Goal: Information Seeking & Learning: Learn about a topic

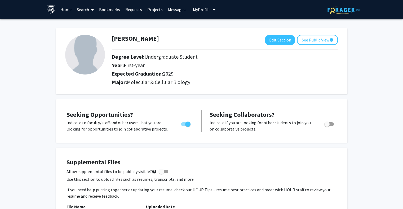
click at [71, 10] on link "Home" at bounding box center [66, 9] width 16 height 19
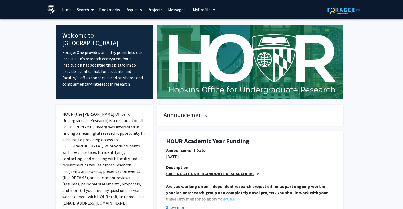
click at [84, 10] on link "Search" at bounding box center [85, 9] width 22 height 19
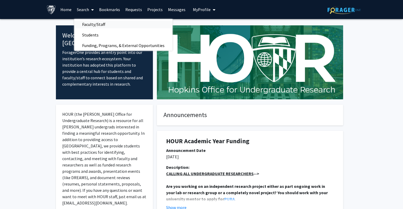
click at [93, 25] on span "Faculty/Staff" at bounding box center [93, 24] width 39 height 11
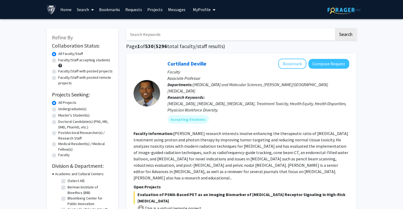
click at [73, 110] on label "Undergraduate(s)" at bounding box center [72, 109] width 28 height 6
click at [62, 110] on input "Undergraduate(s)" at bounding box center [59, 107] width 3 height 3
radio input "true"
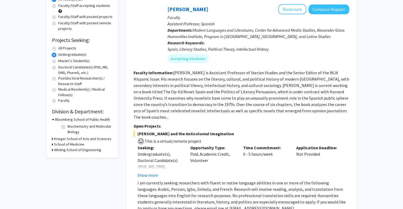
scroll to position [55, 0]
click at [71, 137] on h3 "Krieger School of Arts and Sciences" at bounding box center [82, 139] width 57 height 6
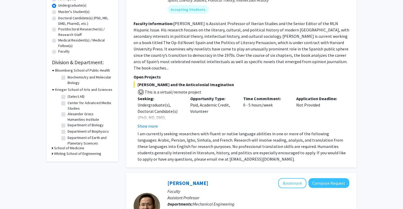
scroll to position [106, 0]
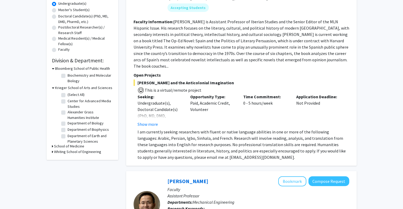
click at [68, 76] on label "Biochemistry and Molecular Biology" at bounding box center [90, 78] width 44 height 11
click at [68, 76] on input "Biochemistry and Molecular Biology" at bounding box center [69, 74] width 3 height 3
checkbox input "true"
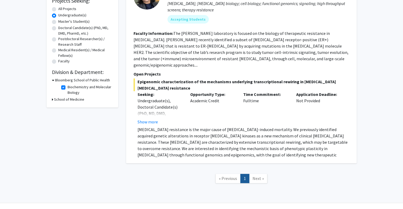
scroll to position [95, 0]
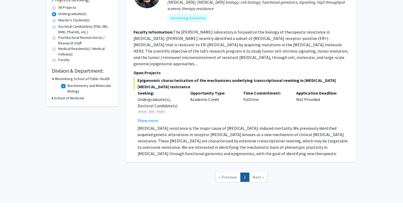
click at [53, 96] on div "School of Medicine" at bounding box center [82, 99] width 61 height 6
click at [63, 89] on fg-checkbox "Biochemistry and Molecular Biology Biochemistry and Molecular Biology" at bounding box center [86, 88] width 50 height 11
click at [68, 86] on label "Biochemistry and Molecular Biology" at bounding box center [90, 88] width 44 height 11
click at [68, 86] on input "Biochemistry and Molecular Biology" at bounding box center [69, 84] width 3 height 3
checkbox input "false"
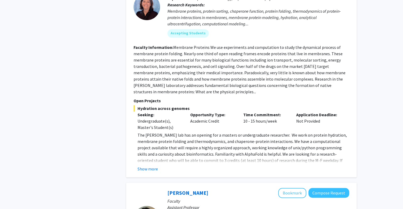
scroll to position [788, 0]
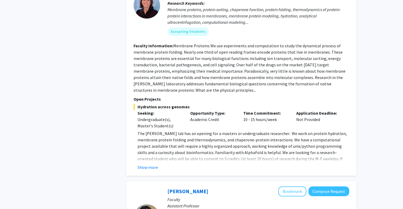
click at [148, 159] on div "[PERSON_NAME] Bookmark Compose Request Faculty Professor Departments: Departmen…" at bounding box center [241, 71] width 230 height 211
click at [147, 164] on button "Show more" at bounding box center [147, 167] width 20 height 6
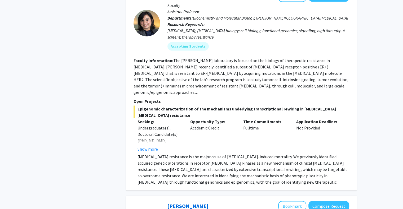
scroll to position [1050, 0]
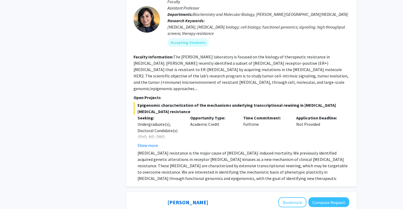
click at [247, 150] on p "[MEDICAL_DATA] resistance is the major cause of [MEDICAL_DATA]-induced mortalit…" at bounding box center [243, 169] width 212 height 38
click at [149, 142] on button "Show more" at bounding box center [147, 145] width 20 height 6
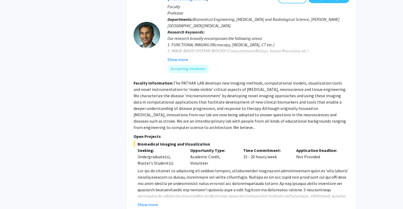
scroll to position [1293, 0]
click at [145, 201] on button "Show more" at bounding box center [147, 204] width 20 height 6
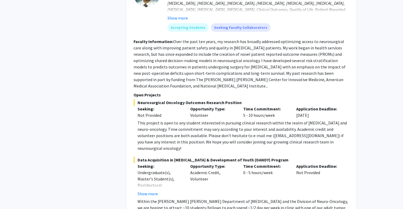
scroll to position [2144, 0]
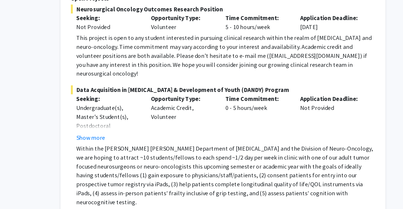
scroll to position [2212, 0]
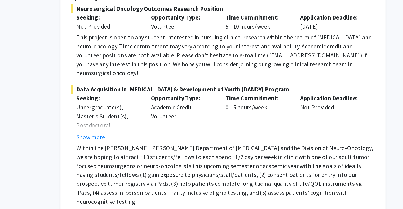
click at [224, 207] on p "Please reach out to [PERSON_NAME] via e-mail ([PERSON_NAME][EMAIL_ADDRESS][DOMA…" at bounding box center [243, 213] width 212 height 13
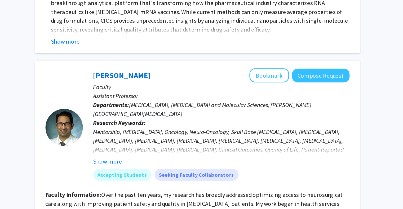
scroll to position [2026, 0]
click at [182, 133] on button "Show more" at bounding box center [177, 136] width 20 height 6
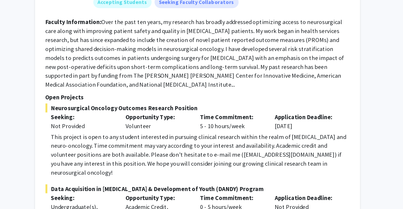
scroll to position [2130, 0]
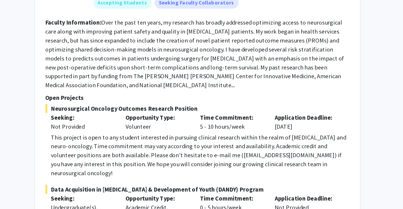
click at [220, 153] on div "This project is open to any student interested in pursuing clinical research wi…" at bounding box center [243, 169] width 212 height 32
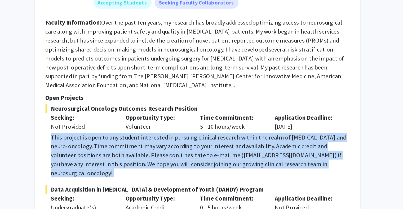
click at [220, 153] on div "This project is open to any student interested in pursuing clinical research wi…" at bounding box center [243, 169] width 212 height 32
click at [145, 153] on div "This project is open to any student interested in pursuing clinical research wi…" at bounding box center [243, 169] width 212 height 32
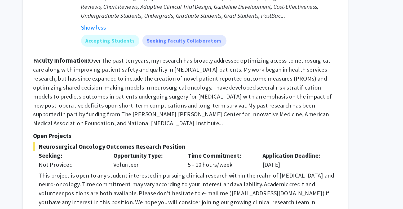
scroll to position [2110, 0]
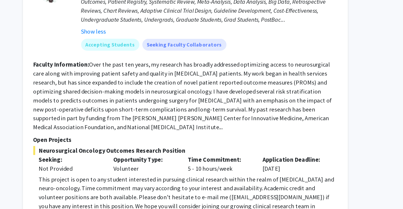
click at [168, 145] on p "Open Projects" at bounding box center [241, 148] width 216 height 6
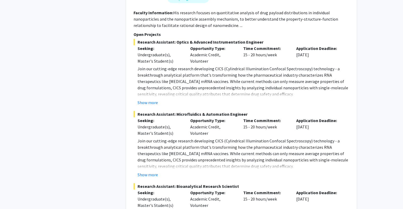
scroll to position [1756, 0]
